Goal: Task Accomplishment & Management: Use online tool/utility

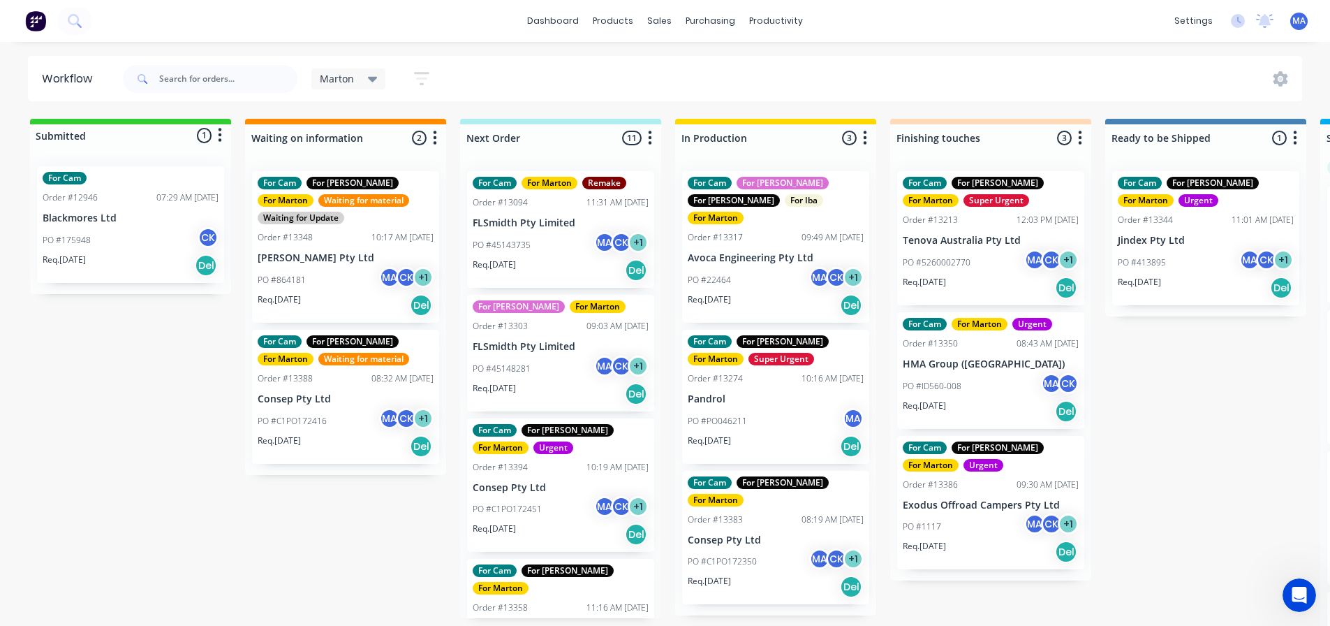
scroll to position [742, 0]
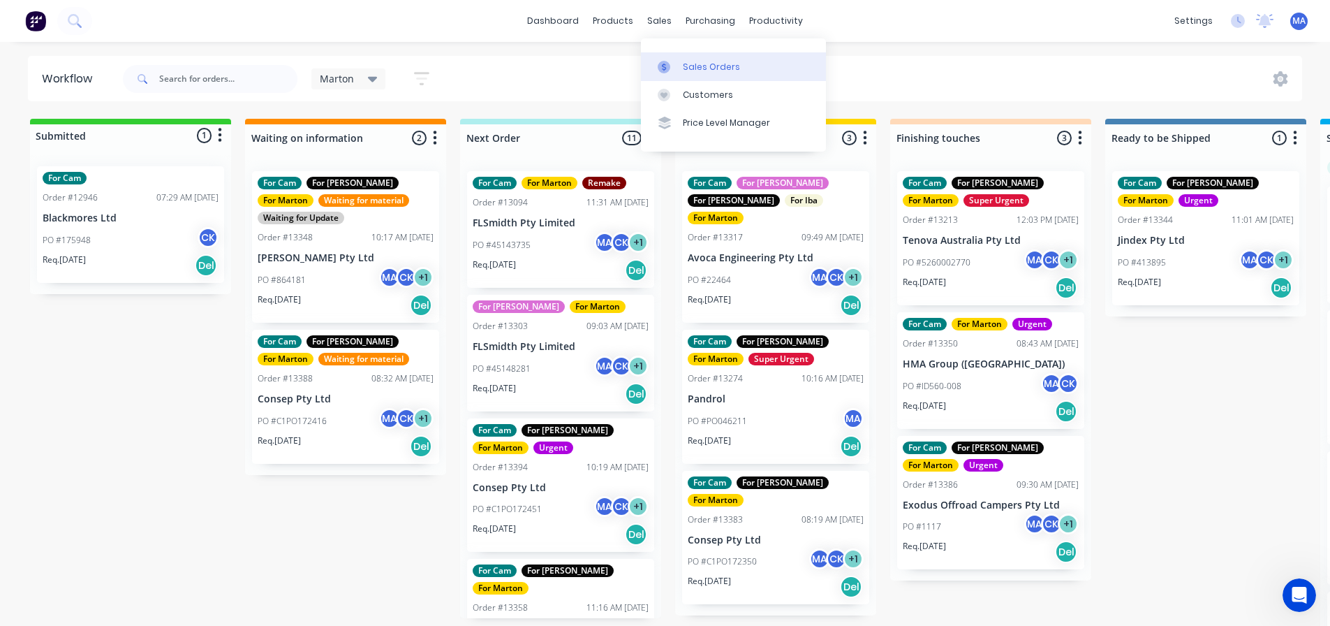
click at [703, 71] on div "Sales Orders" at bounding box center [711, 67] width 57 height 13
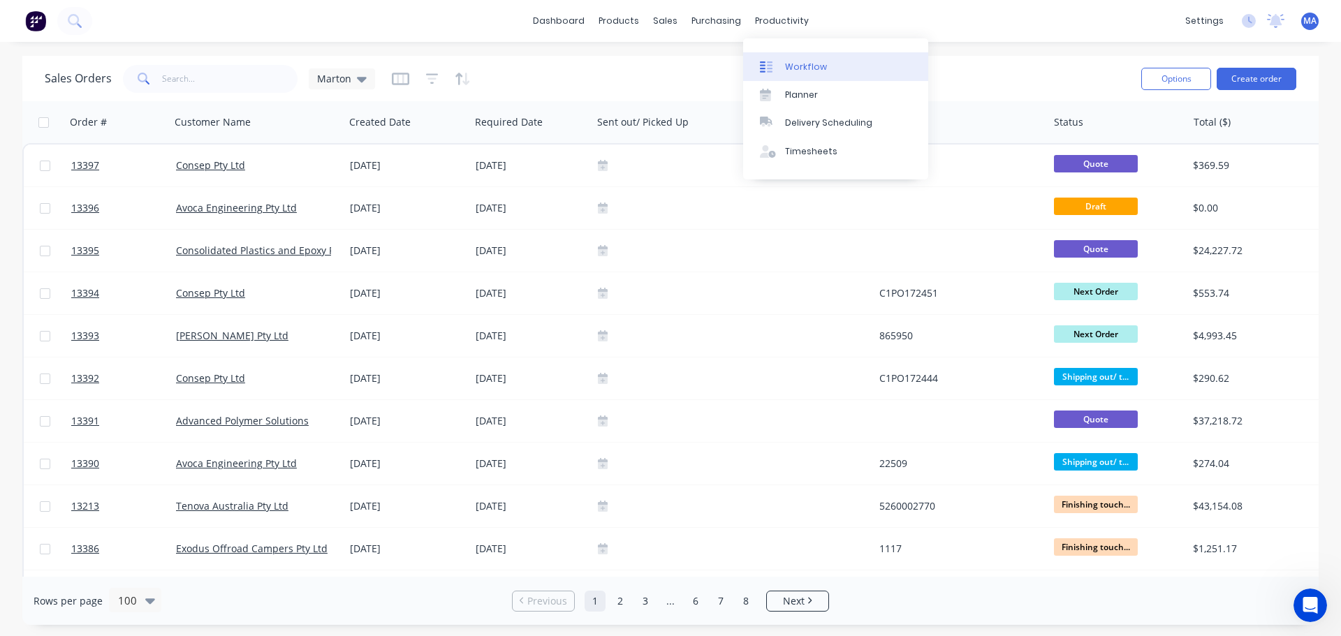
click at [804, 65] on div "Workflow" at bounding box center [806, 67] width 42 height 13
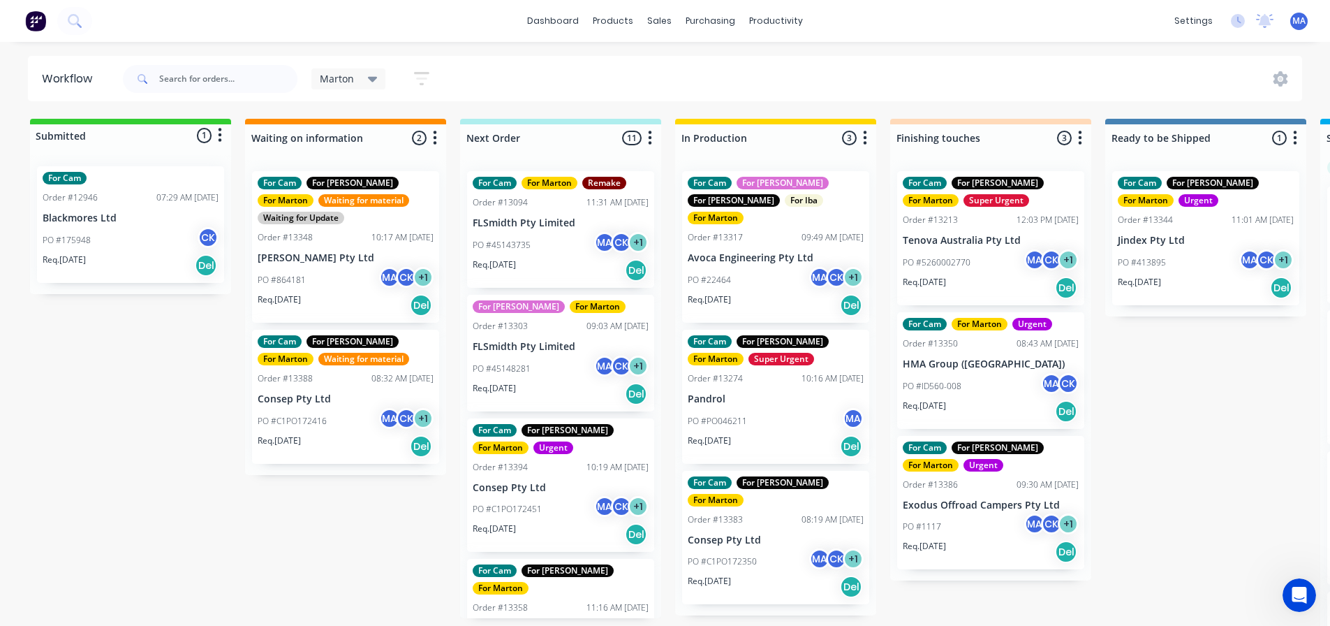
scroll to position [0, 250]
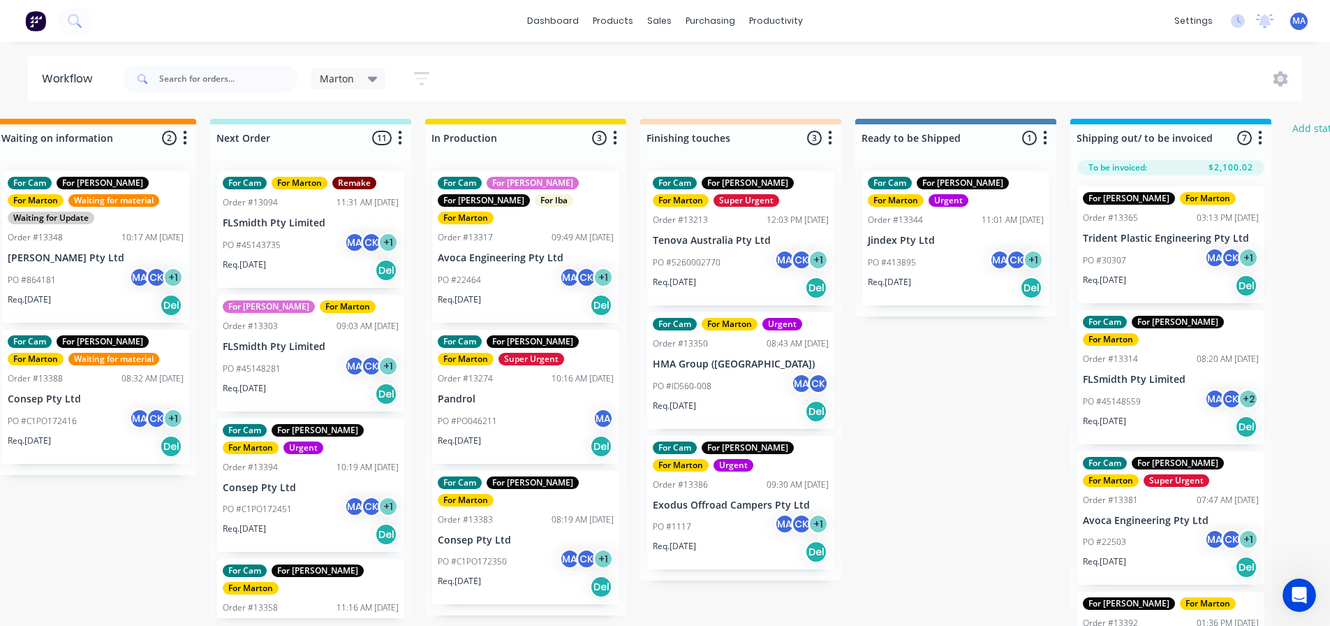
click at [715, 258] on p "PO #5260002770" at bounding box center [687, 262] width 68 height 13
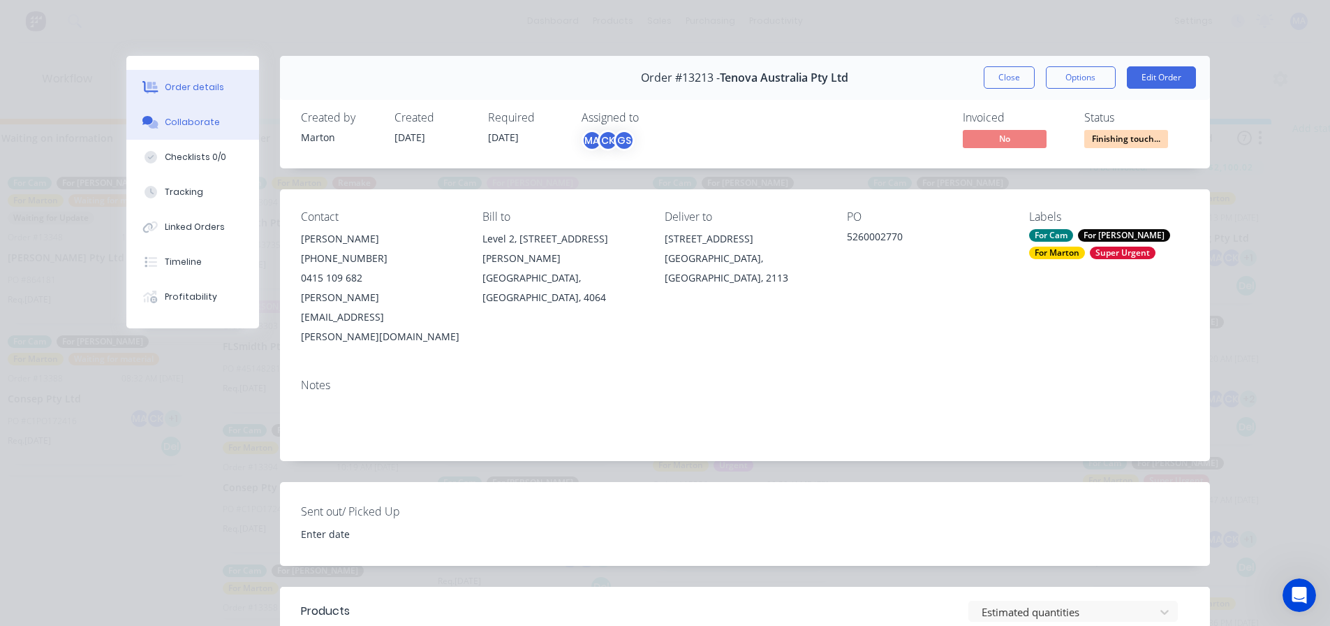
click at [170, 122] on div "Collaborate" at bounding box center [192, 122] width 55 height 13
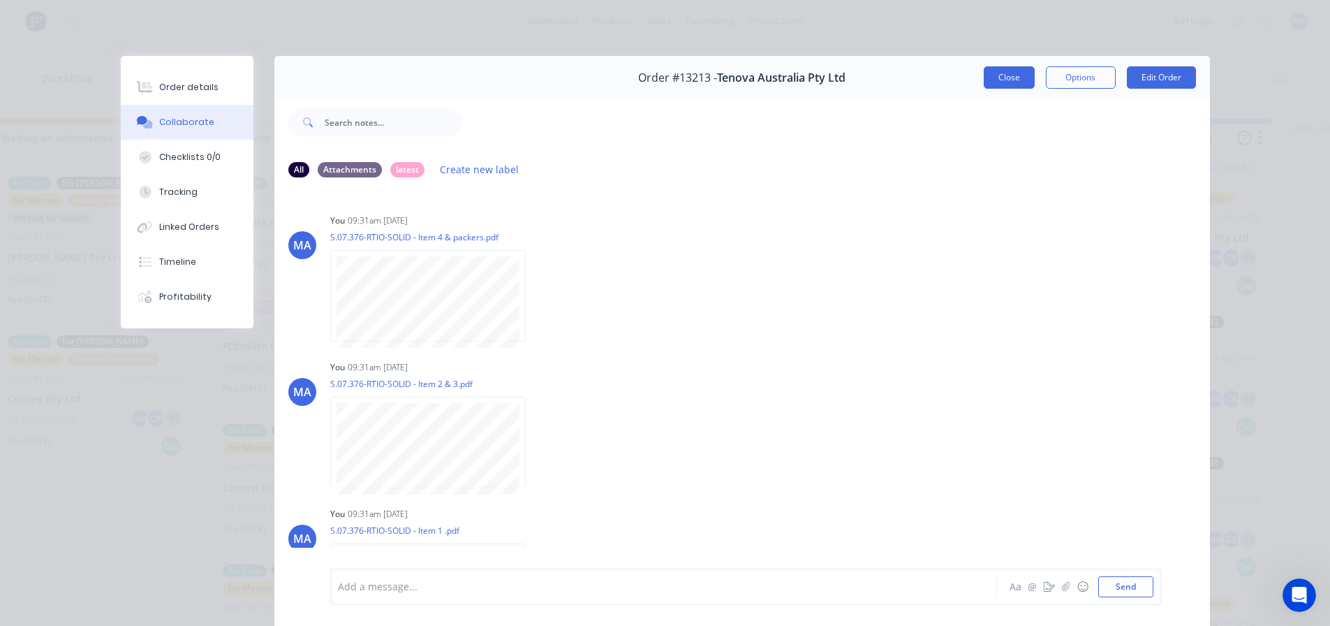
click at [997, 75] on button "Close" at bounding box center [1009, 77] width 51 height 22
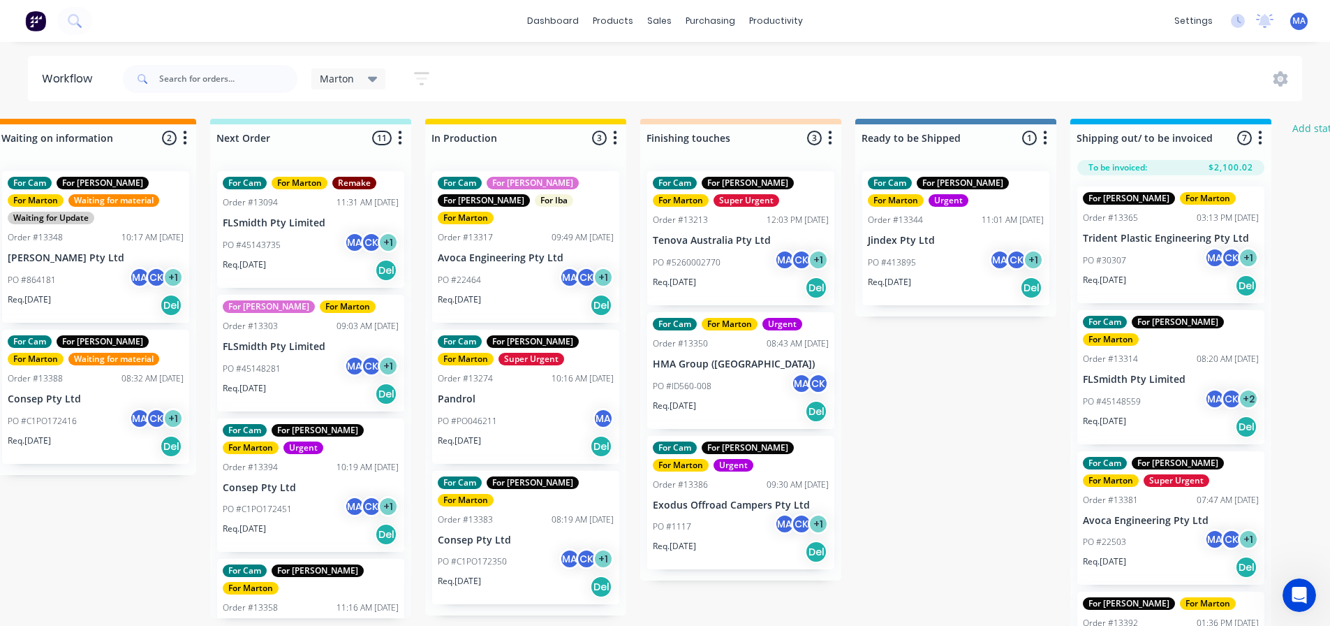
click at [568, 77] on div "Marton Save new view None edit Marton (Default) edit For Cam edit For [PERSON_N…" at bounding box center [711, 79] width 1183 height 42
